Goal: Find specific page/section: Find specific page/section

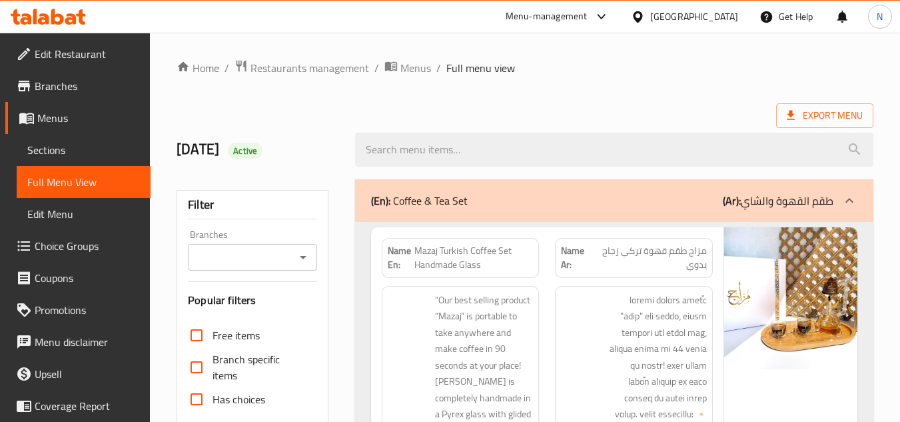
click at [715, 15] on div "Egypt" at bounding box center [694, 16] width 88 height 15
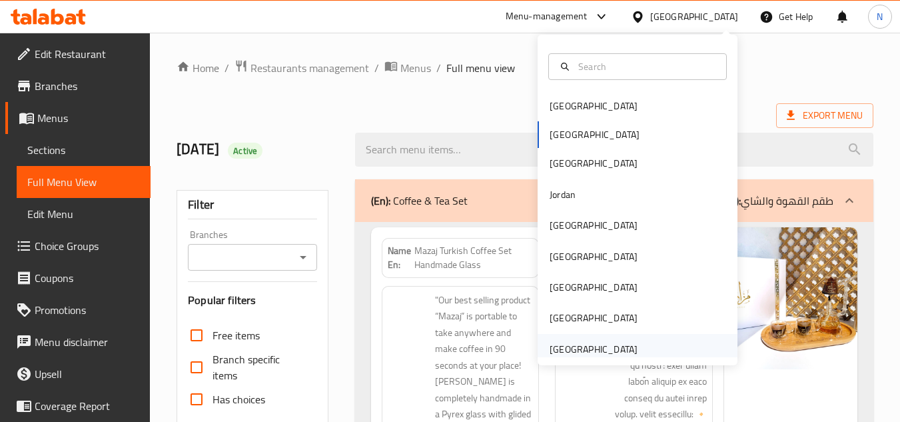
click at [573, 350] on div "[GEOGRAPHIC_DATA]" at bounding box center [594, 349] width 88 height 15
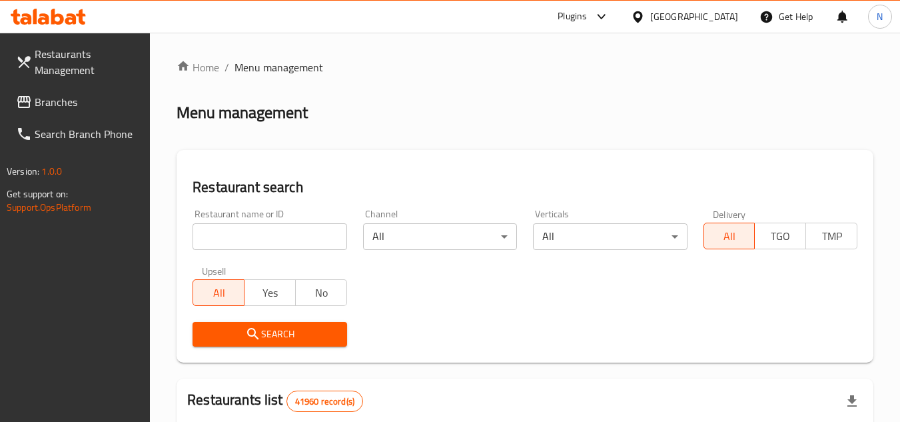
click at [56, 98] on span "Branches" at bounding box center [87, 102] width 105 height 16
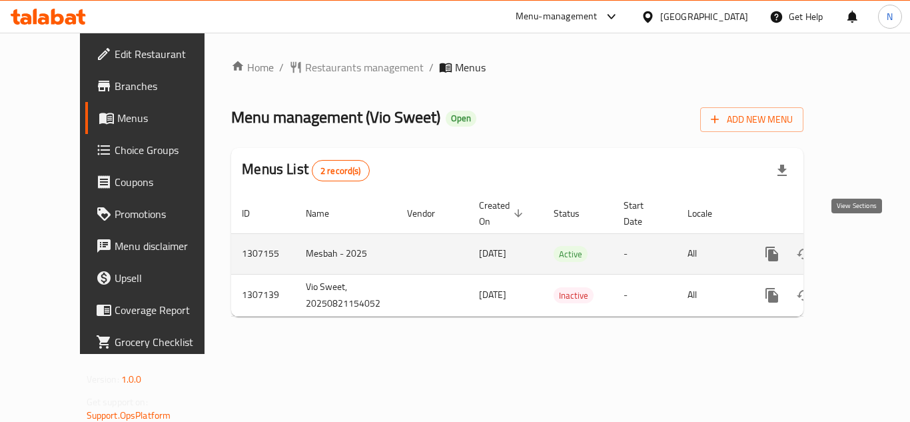
click at [864, 246] on icon "enhanced table" at bounding box center [868, 254] width 16 height 16
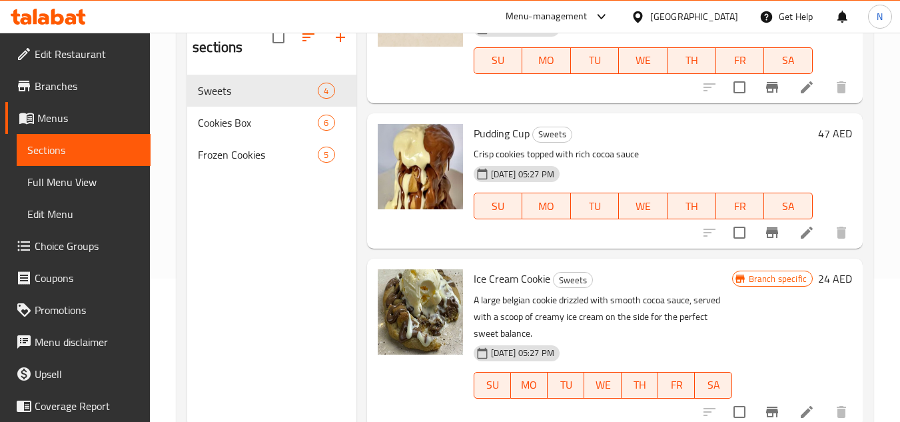
scroll to position [53, 0]
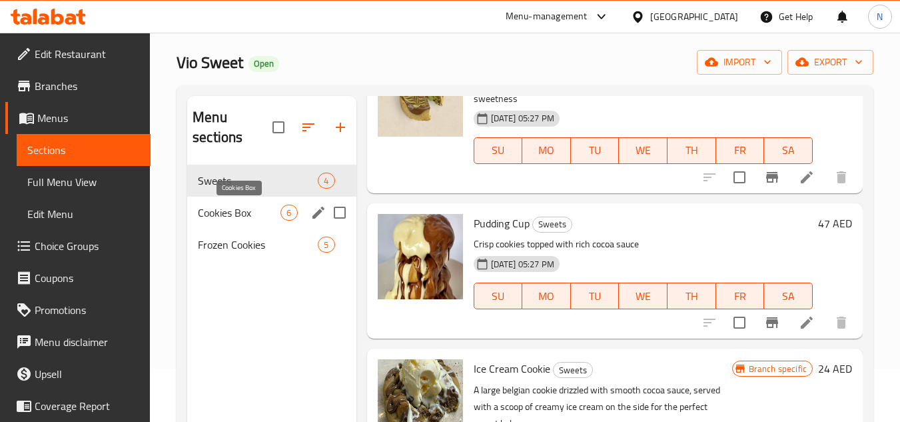
click at [249, 214] on span "Cookies Box" at bounding box center [239, 212] width 83 height 16
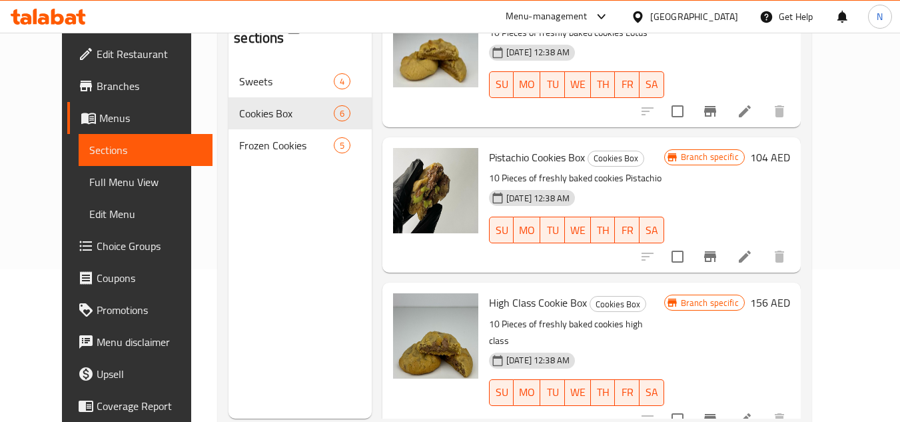
scroll to position [120, 0]
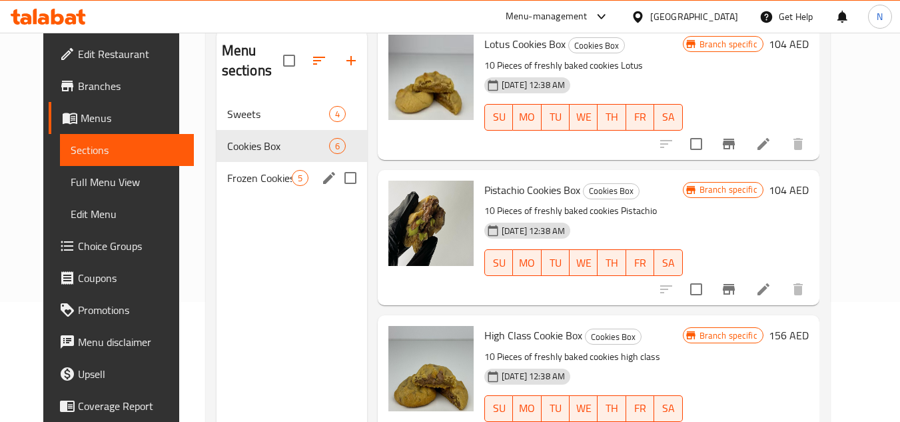
click at [266, 185] on span "Frozen Cookies" at bounding box center [259, 178] width 65 height 16
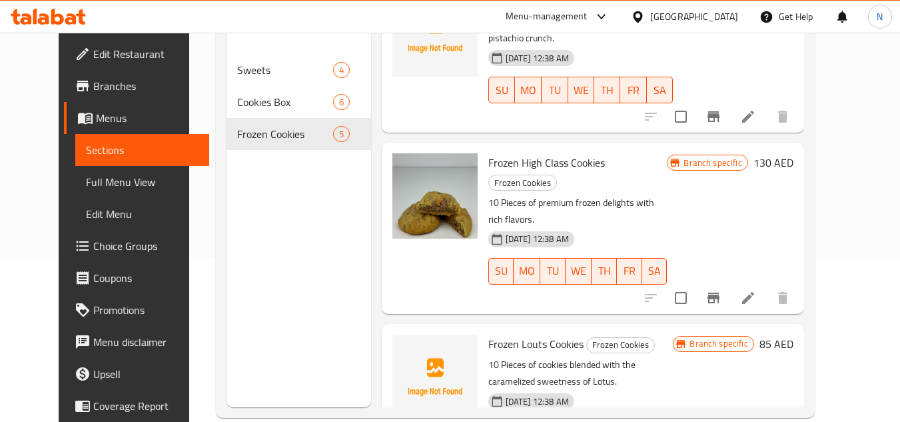
scroll to position [187, 0]
